Goal: Navigation & Orientation: Find specific page/section

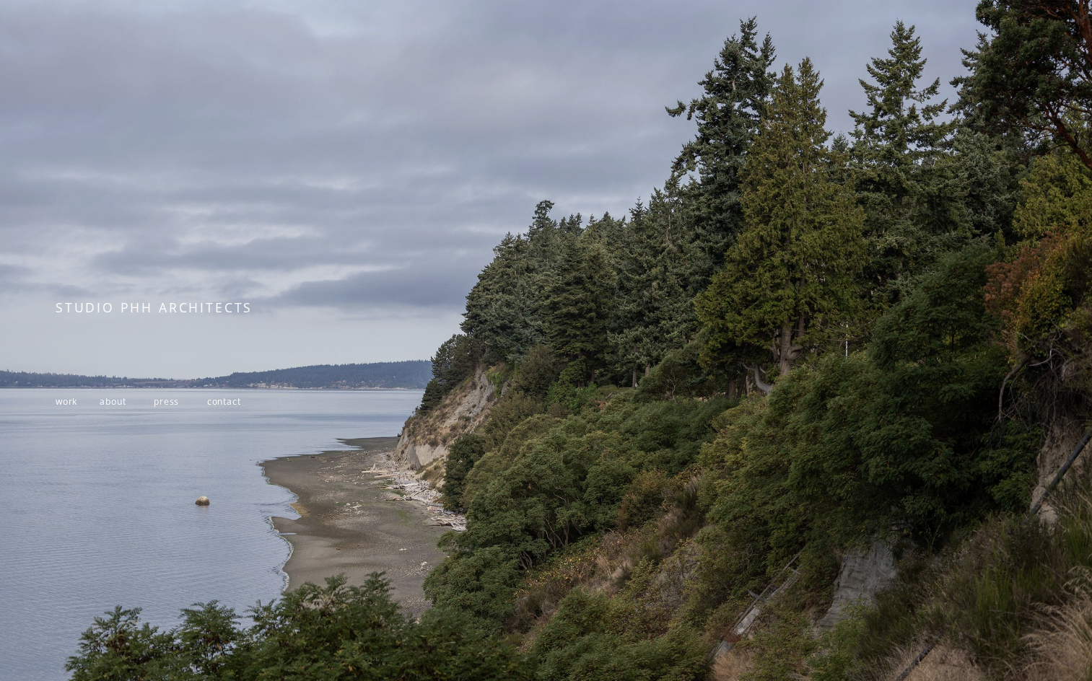
click at [61, 403] on span "work" at bounding box center [67, 401] width 22 height 12
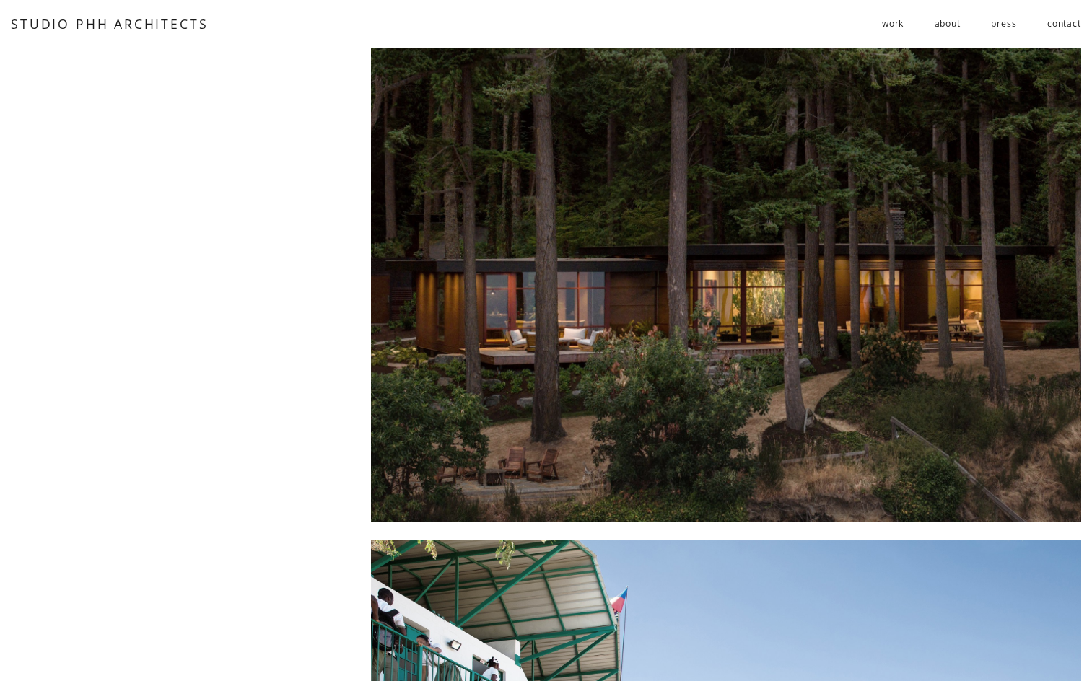
click at [945, 22] on link "about" at bounding box center [948, 24] width 26 height 24
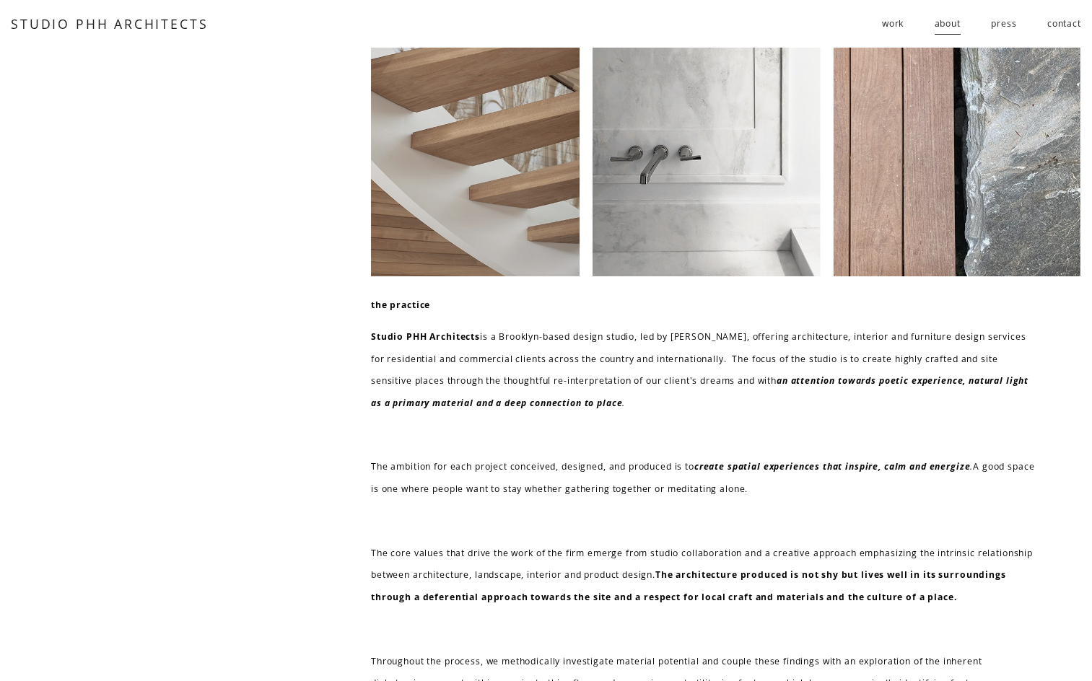
click at [1060, 22] on link "contact" at bounding box center [1064, 24] width 34 height 24
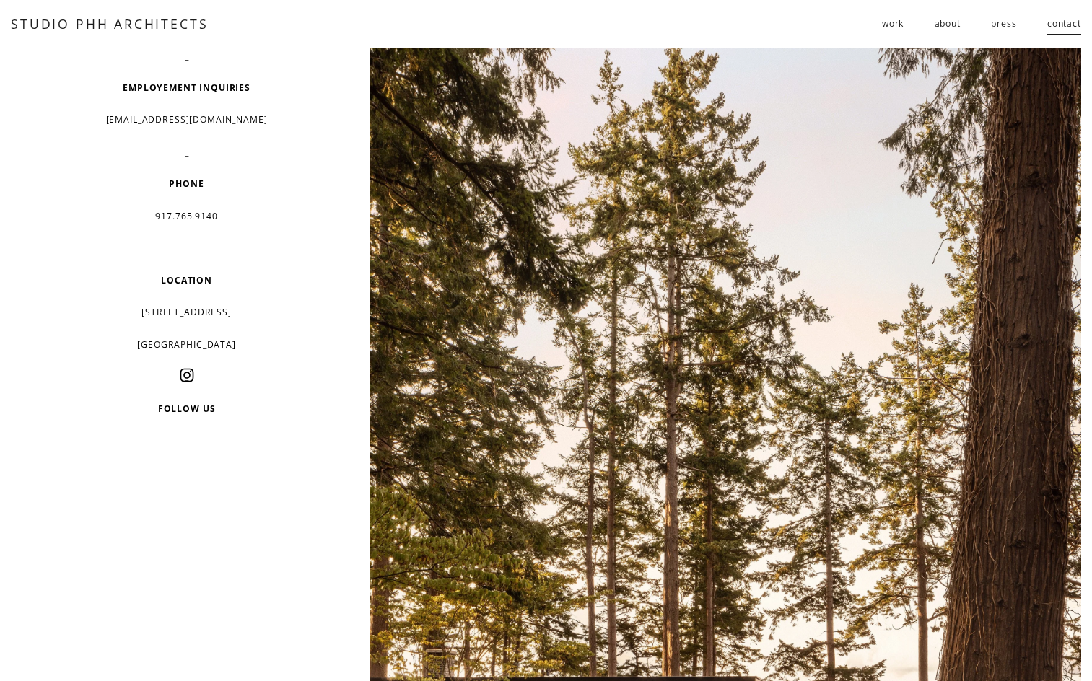
scroll to position [217, 0]
